Goal: Task Accomplishment & Management: Use online tool/utility

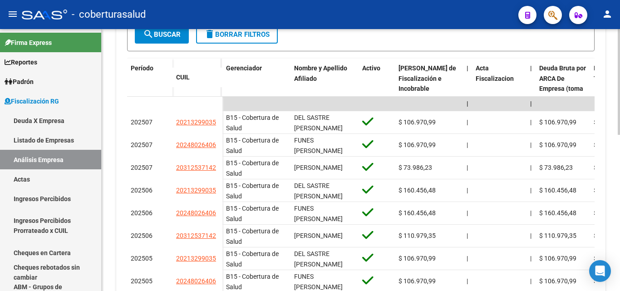
scroll to position [91, 0]
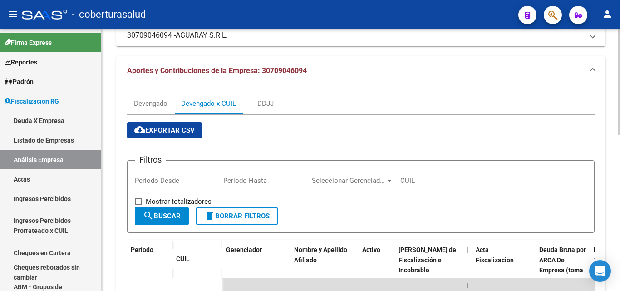
click at [172, 128] on span "cloud_download Exportar CSV" at bounding box center [164, 130] width 60 height 8
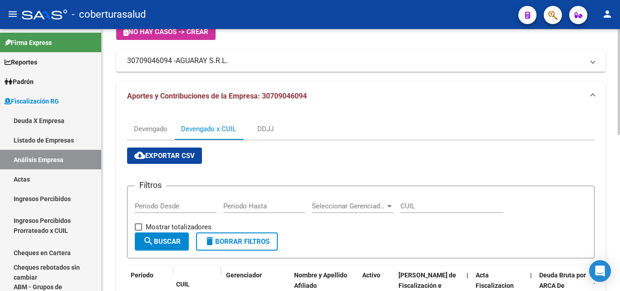
scroll to position [45, 0]
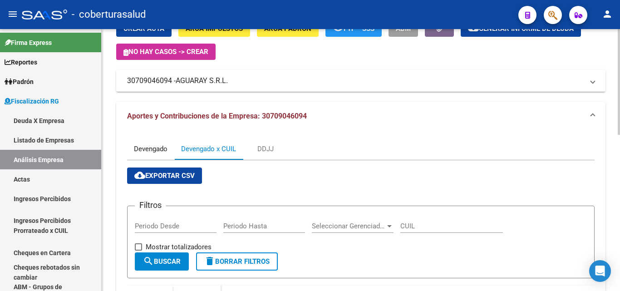
click at [156, 152] on div "Devengado" at bounding box center [151, 149] width 34 height 10
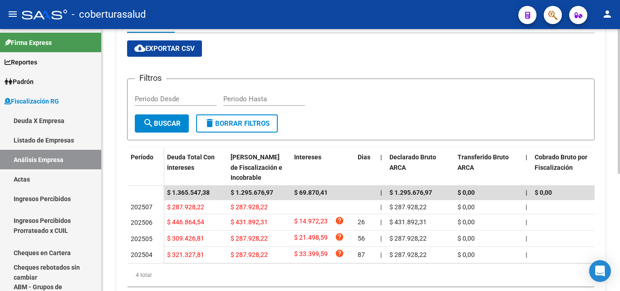
scroll to position [0, 0]
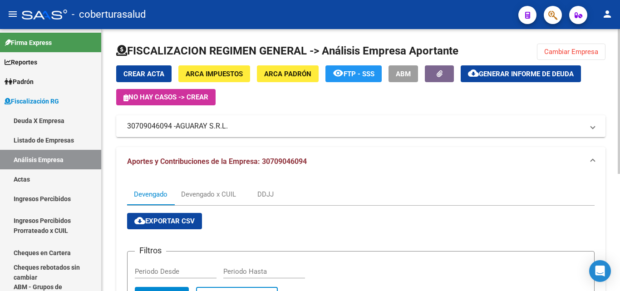
click at [557, 47] on button "Cambiar Empresa" at bounding box center [571, 52] width 69 height 16
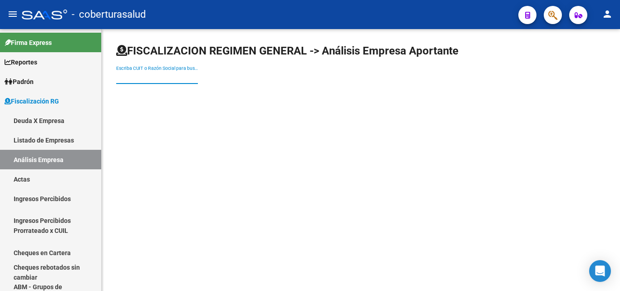
click at [159, 80] on input "Escriba CUIT o Razón Social para buscar" at bounding box center [157, 78] width 82 height 8
paste input "30716416468"
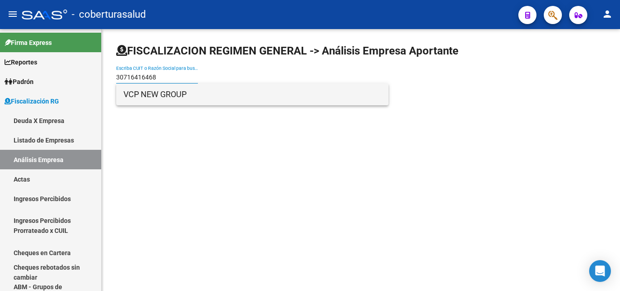
type input "30716416468"
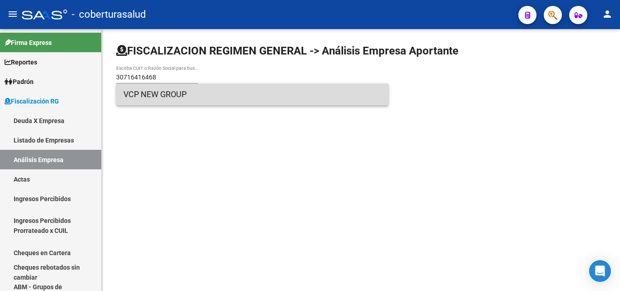
click at [170, 99] on span "VCP NEW GROUP" at bounding box center [253, 95] width 258 height 22
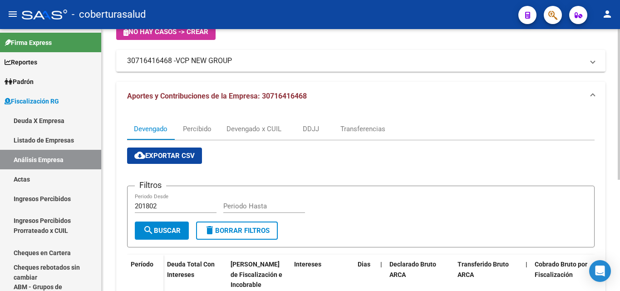
scroll to position [45, 0]
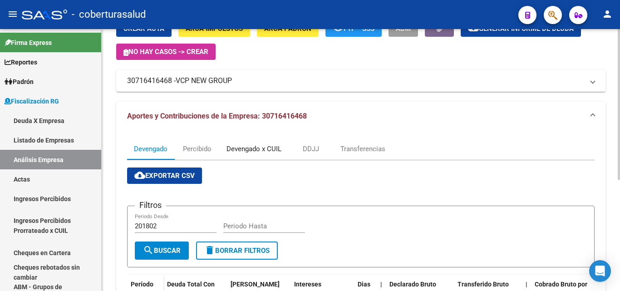
click at [260, 157] on div "Devengado x CUIL" at bounding box center [254, 149] width 69 height 22
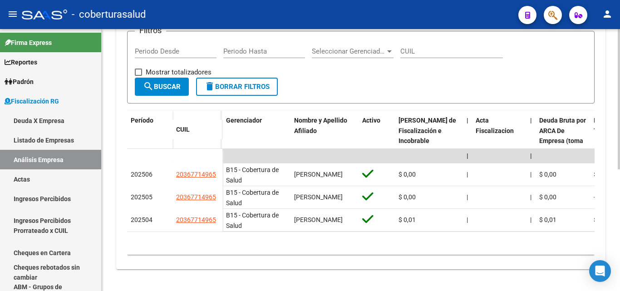
scroll to position [227, 0]
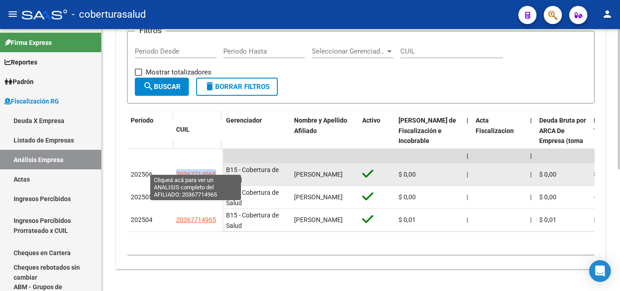
drag, startPoint x: 219, startPoint y: 170, endPoint x: 174, endPoint y: 170, distance: 44.5
click at [175, 171] on datatable-body-cell "20367714965" at bounding box center [198, 174] width 50 height 23
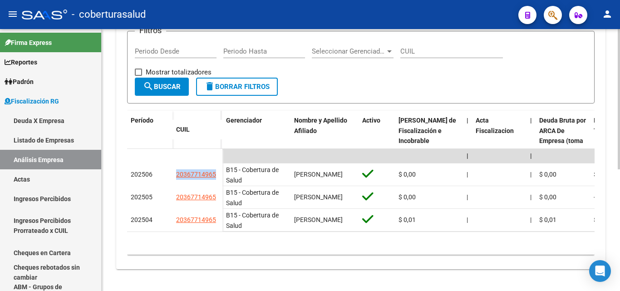
copy span "20367714965"
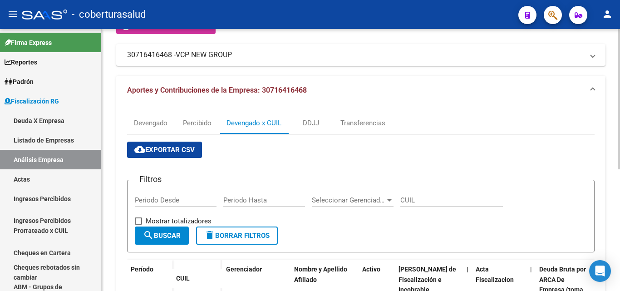
scroll to position [91, 0]
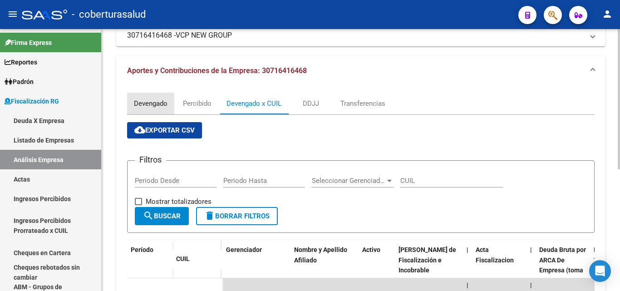
click at [153, 102] on div "Devengado" at bounding box center [151, 104] width 34 height 10
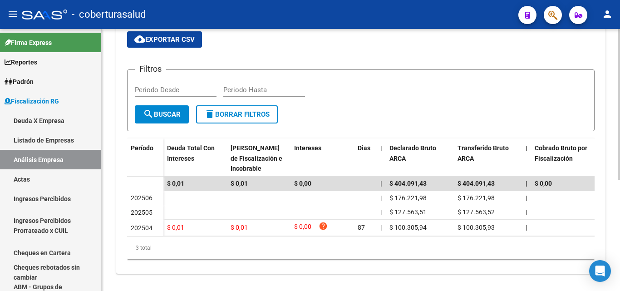
scroll to position [0, 0]
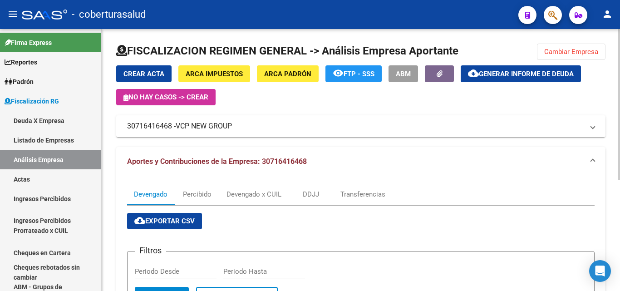
click at [548, 51] on span "Cambiar Empresa" at bounding box center [571, 52] width 54 height 8
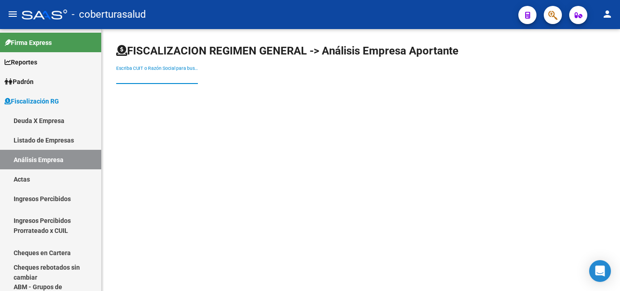
click at [157, 79] on input "Escriba CUIT o Razón Social para buscar" at bounding box center [157, 78] width 82 height 8
paste input "30715076787"
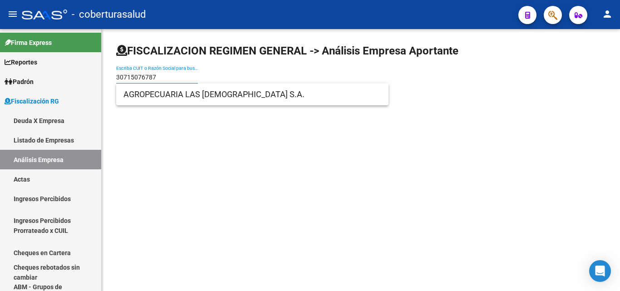
type input "30715076787"
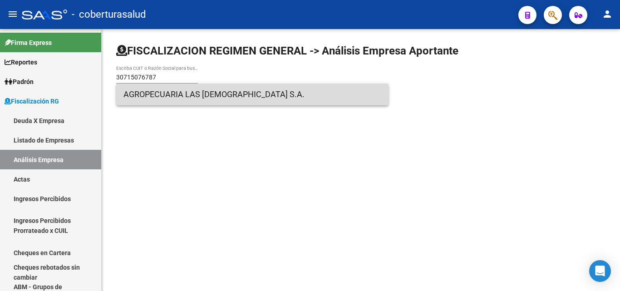
click at [172, 99] on span "AGROPECUARIA LAS [DEMOGRAPHIC_DATA] S.A." at bounding box center [253, 95] width 258 height 22
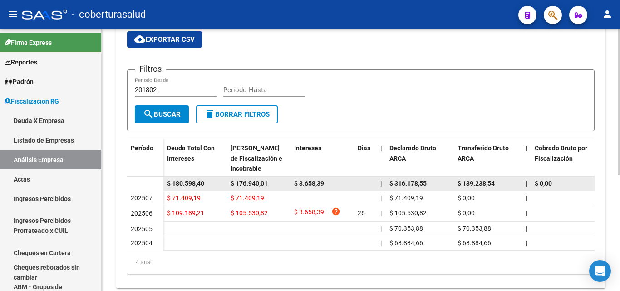
scroll to position [208, 0]
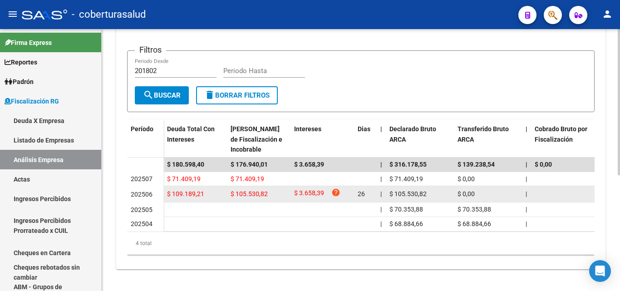
click at [175, 190] on span "$ 109.189,21" at bounding box center [185, 193] width 37 height 7
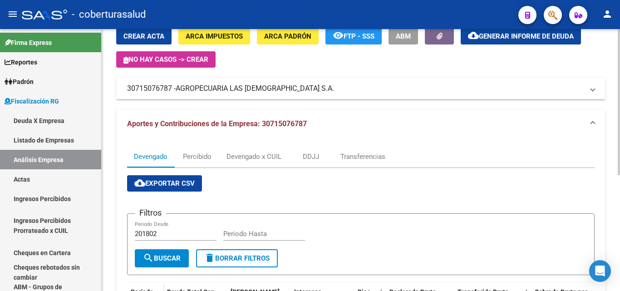
scroll to position [26, 0]
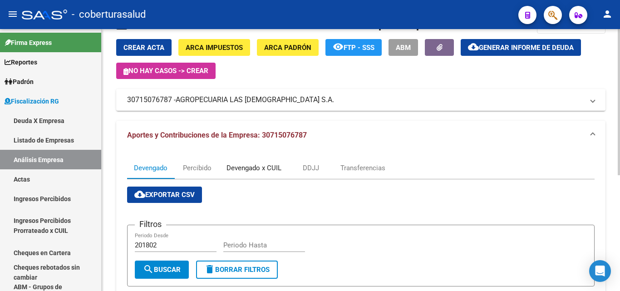
click at [237, 168] on div "Devengado x CUIL" at bounding box center [254, 168] width 55 height 10
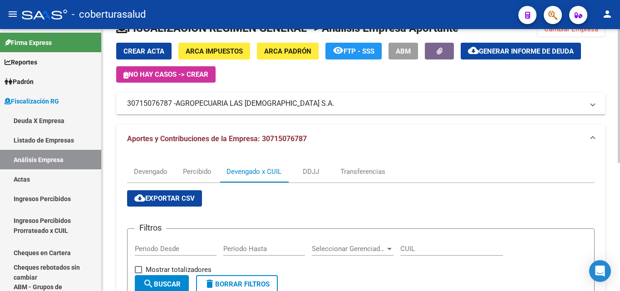
scroll to position [0, 0]
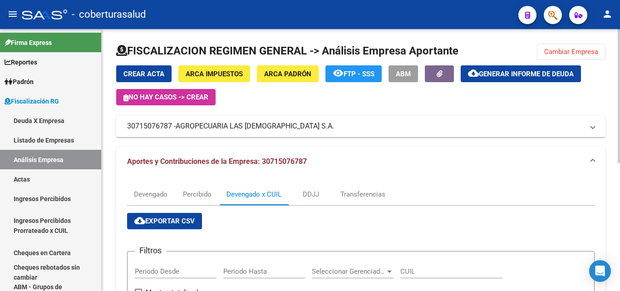
click at [560, 54] on span "Cambiar Empresa" at bounding box center [571, 52] width 54 height 8
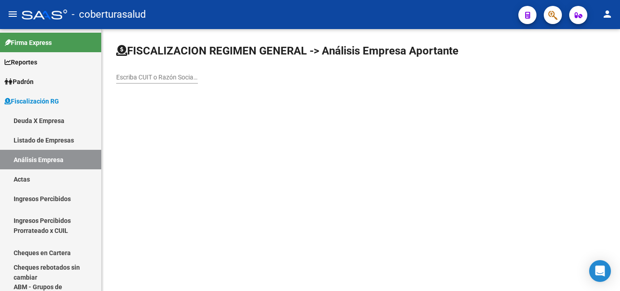
click at [157, 75] on input "Escriba CUIT o Razón Social para buscar" at bounding box center [157, 78] width 82 height 8
paste input "30710425317"
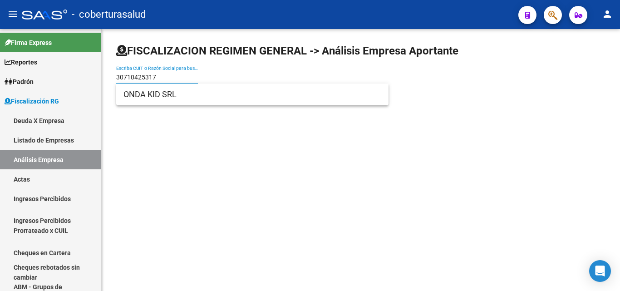
type input "30710425317"
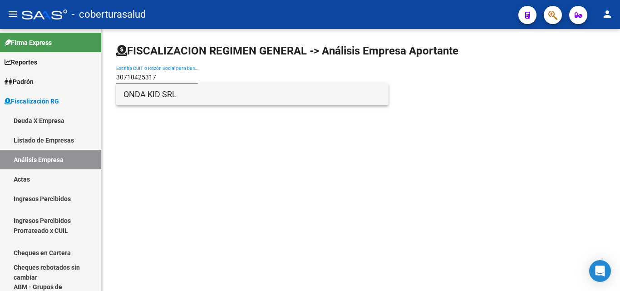
click at [194, 97] on span "ONDA KID SRL" at bounding box center [253, 95] width 258 height 22
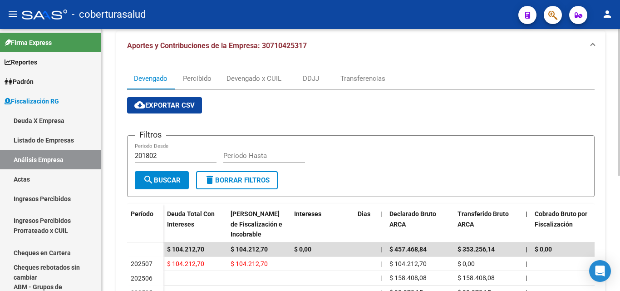
scroll to position [182, 0]
